Goal: Information Seeking & Learning: Learn about a topic

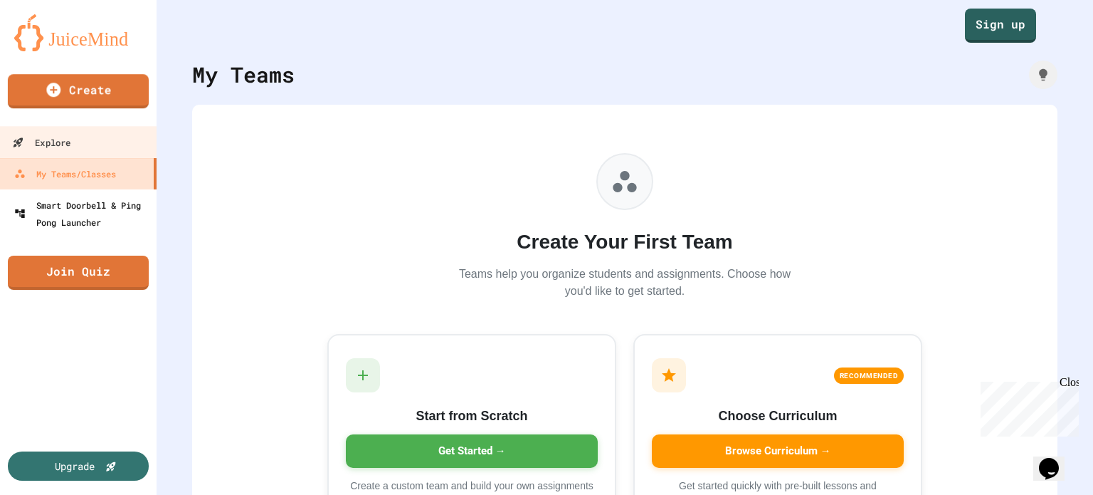
drag, startPoint x: 68, startPoint y: 140, endPoint x: 82, endPoint y: 197, distance: 59.2
click at [68, 142] on div "Explore" at bounding box center [41, 143] width 58 height 18
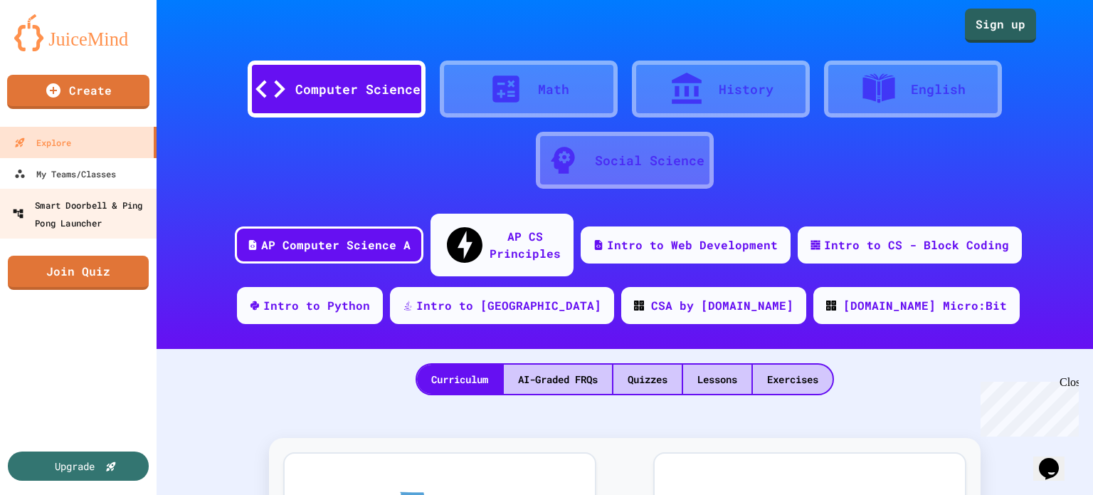
click at [95, 226] on div "Smart Doorbell & Ping Pong Launcher" at bounding box center [82, 213] width 141 height 35
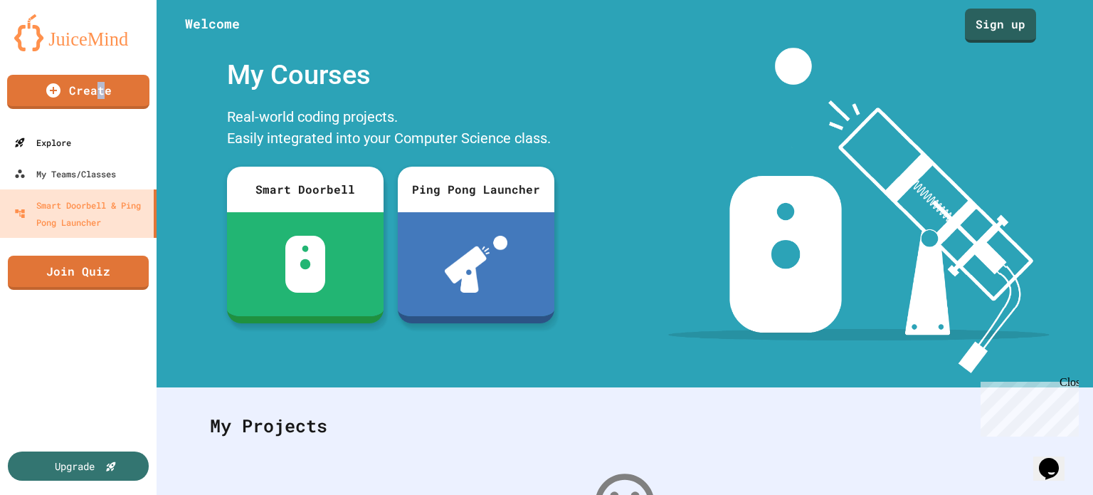
drag, startPoint x: 93, startPoint y: 115, endPoint x: 94, endPoint y: 127, distance: 12.1
click at [94, 125] on div "Create" at bounding box center [78, 95] width 157 height 63
click at [94, 133] on link "Explore" at bounding box center [79, 142] width 162 height 32
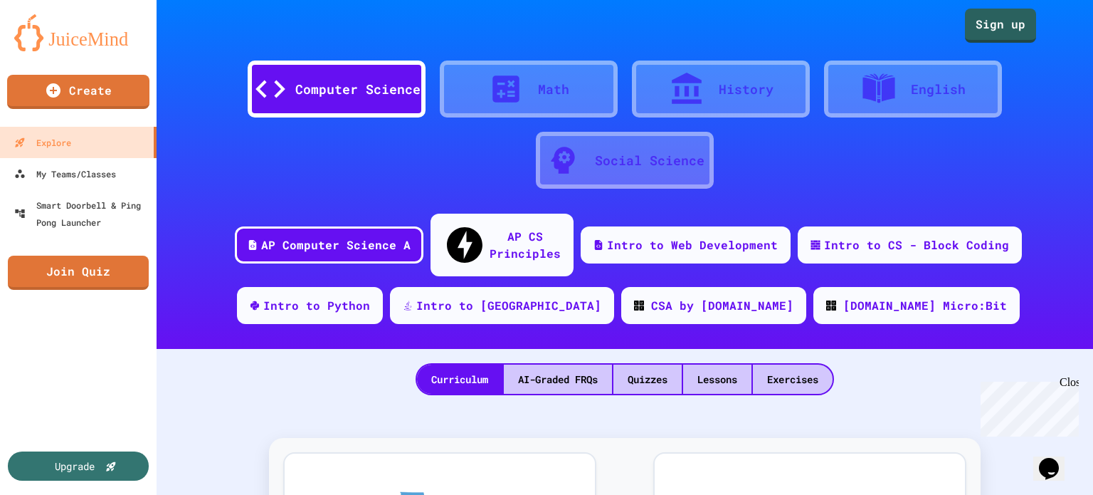
click at [193, 152] on div "Computer Science Math History English Social Science" at bounding box center [625, 117] width 894 height 149
click at [529, 236] on div "AP CS Principles" at bounding box center [525, 243] width 73 height 35
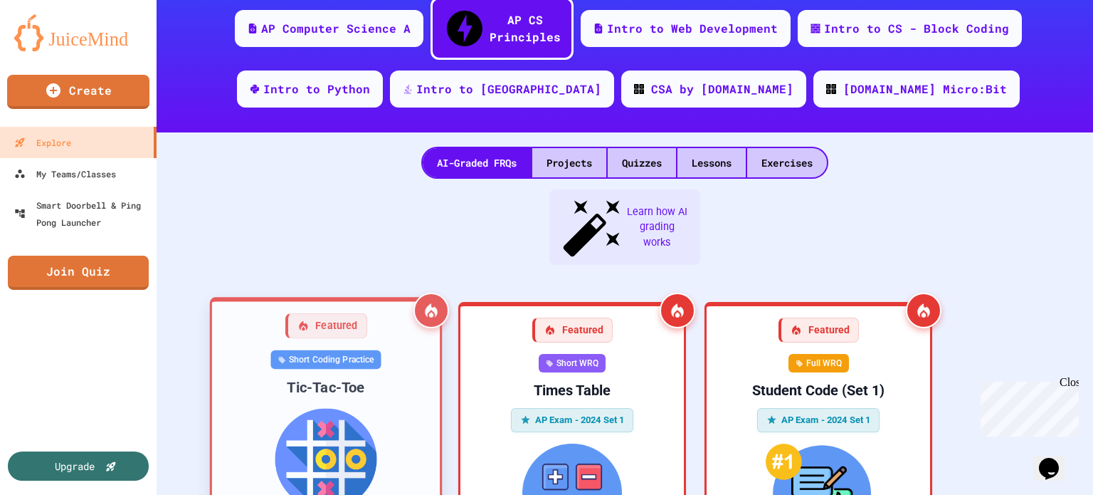
scroll to position [169, 0]
